Goal: Task Accomplishment & Management: Manage account settings

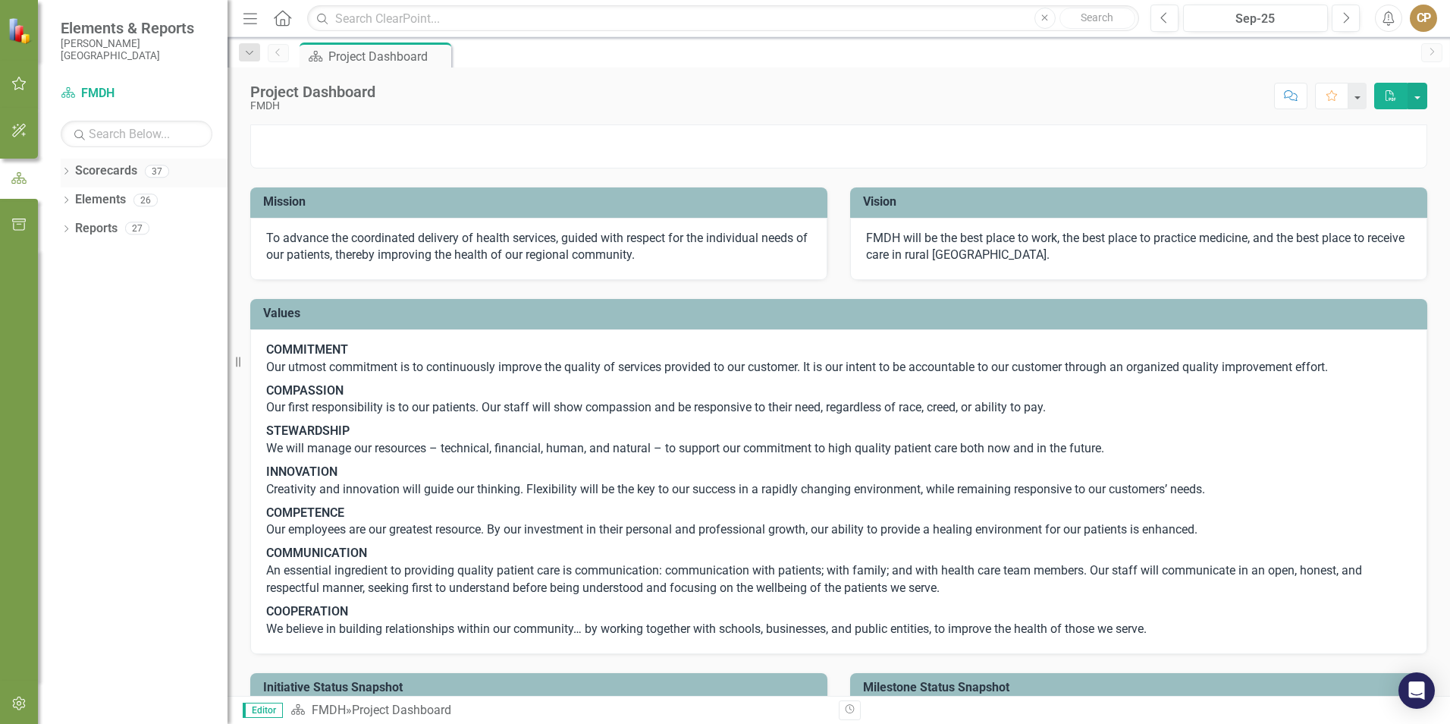
click at [81, 169] on link "Scorecards" at bounding box center [106, 170] width 62 height 17
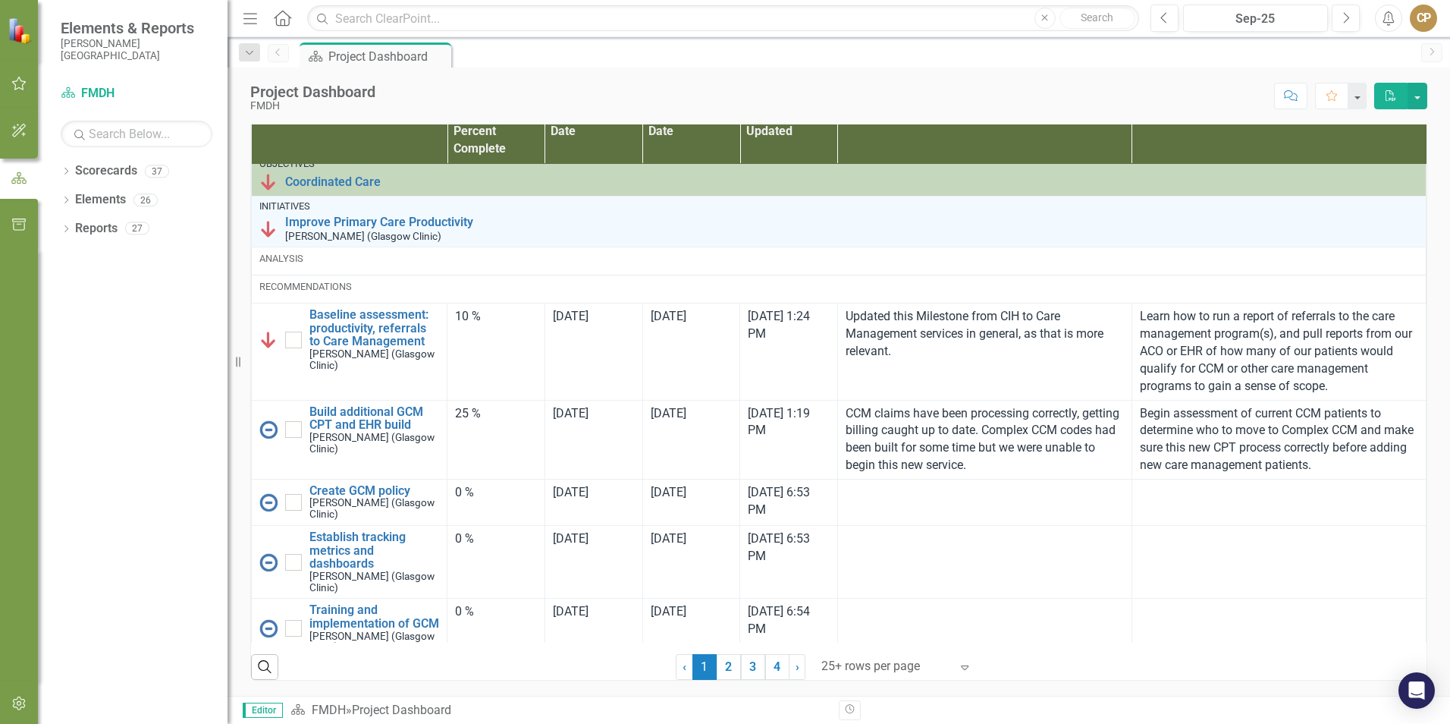
scroll to position [531, 0]
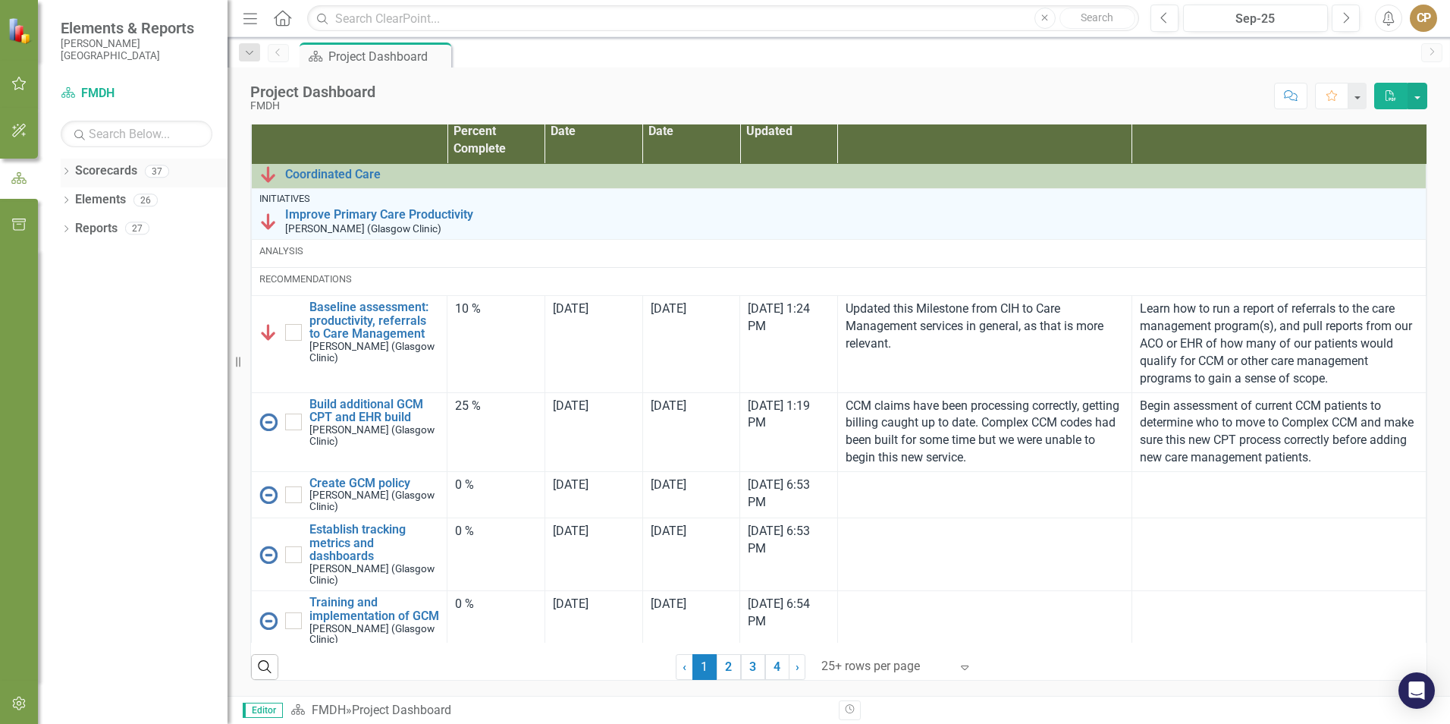
click at [63, 170] on icon "Dropdown" at bounding box center [66, 172] width 11 height 8
click at [74, 199] on icon "Dropdown" at bounding box center [73, 199] width 11 height 9
click at [87, 226] on icon "Dropdown" at bounding box center [88, 227] width 11 height 9
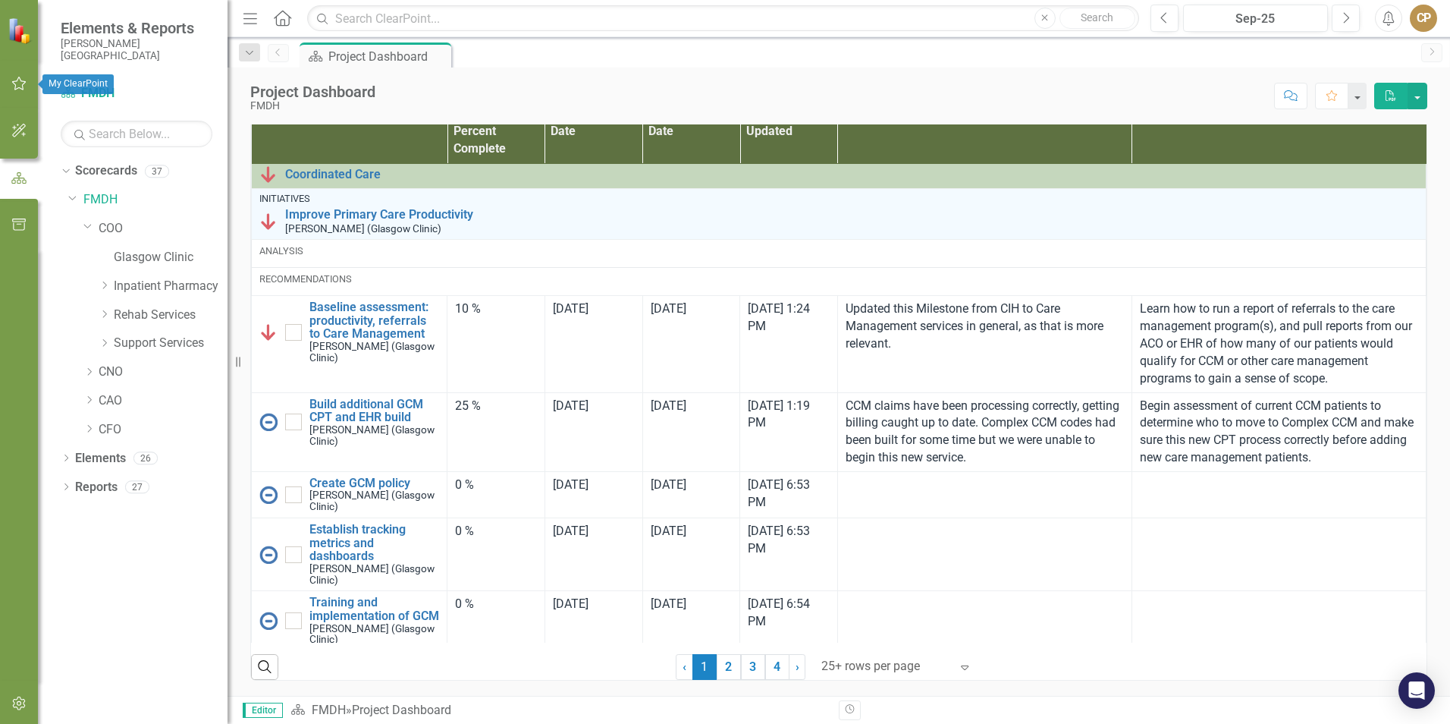
click at [17, 79] on icon "button" at bounding box center [19, 83] width 16 height 12
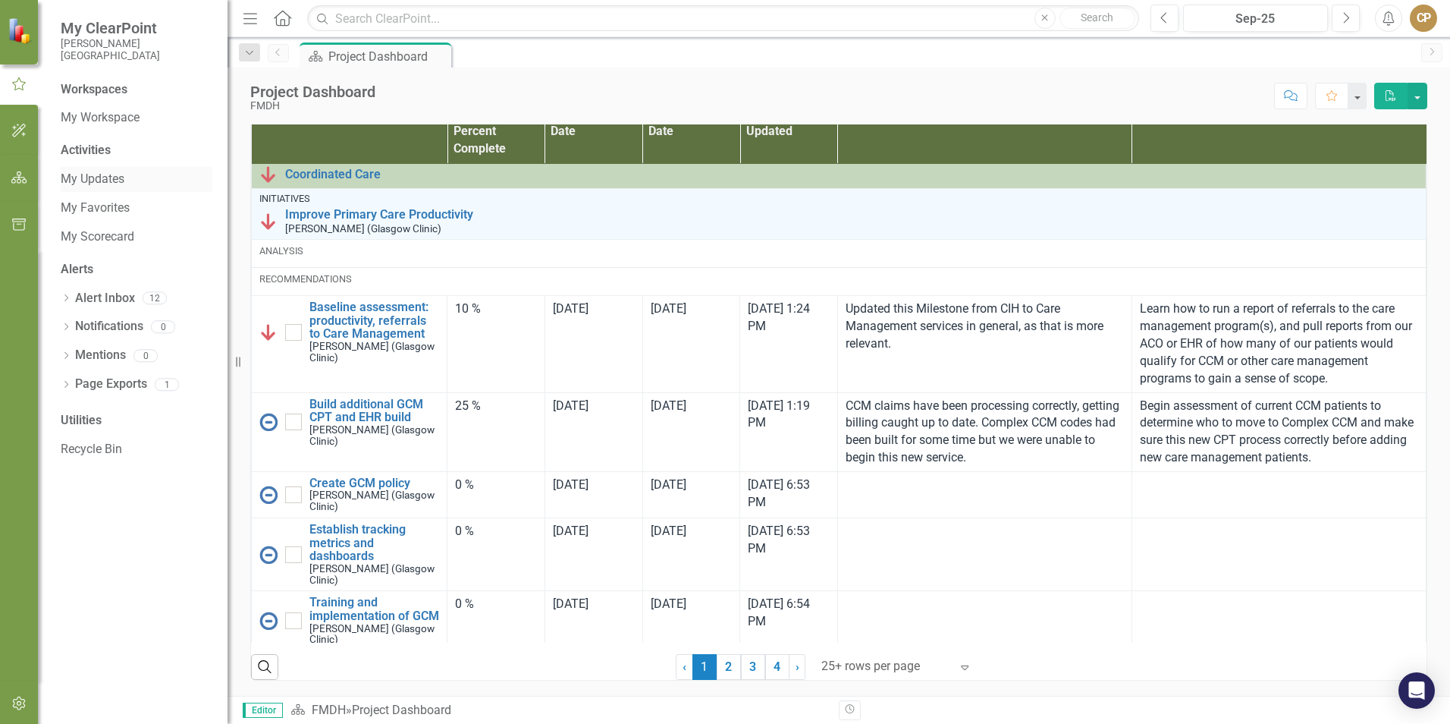
click at [83, 168] on div "My Updates" at bounding box center [137, 179] width 152 height 25
click at [80, 183] on link "My Updates" at bounding box center [137, 179] width 152 height 17
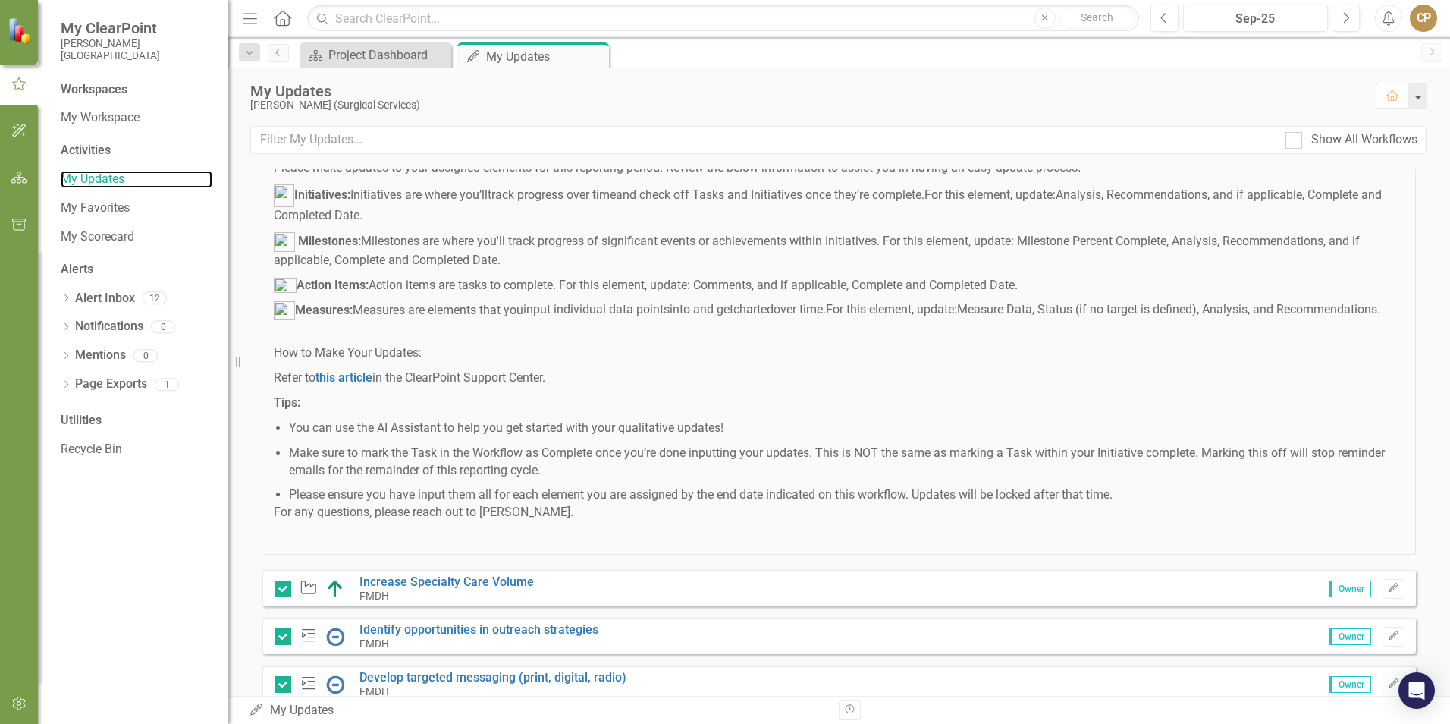
scroll to position [340, 0]
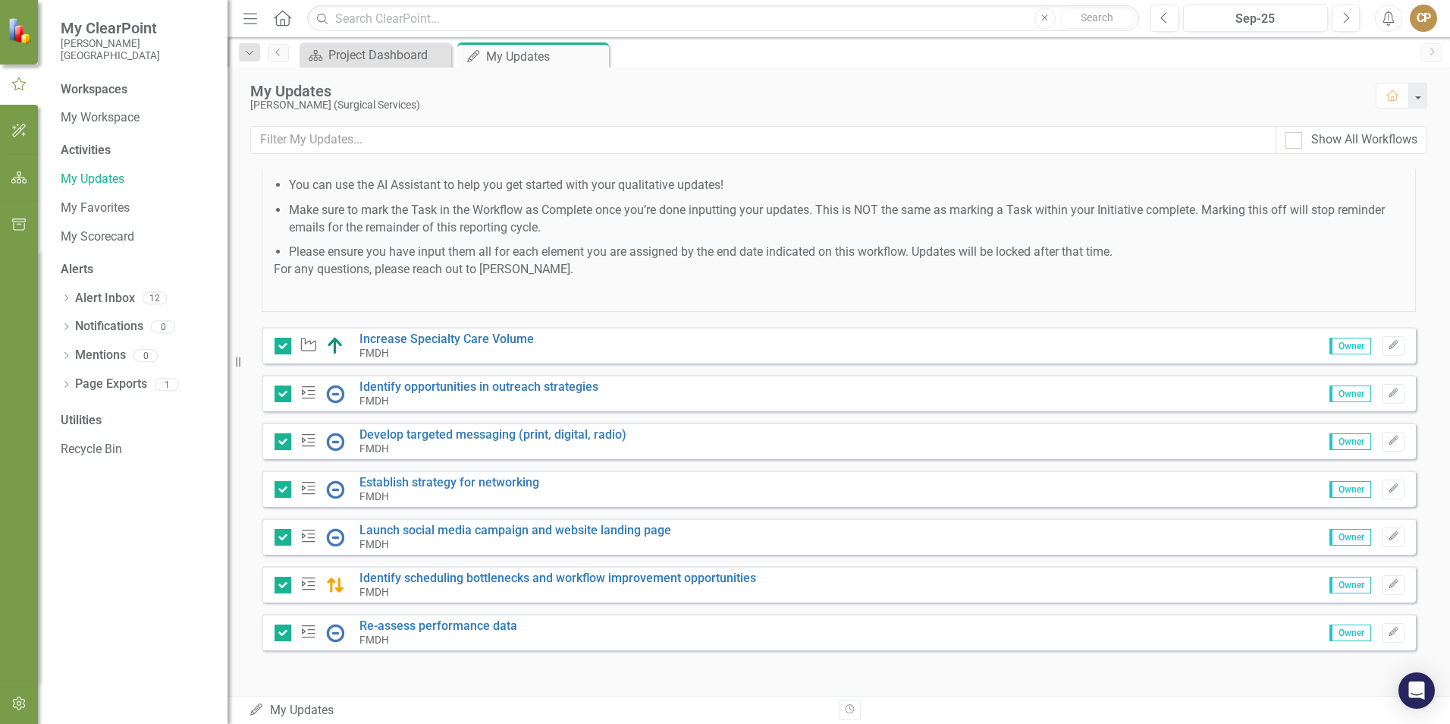
click at [487, 587] on div "FMDH" at bounding box center [557, 592] width 397 height 14
click at [480, 385] on link "Identify opportunities in outreach strategies" at bounding box center [478, 386] width 239 height 14
